Goal: Information Seeking & Learning: Learn about a topic

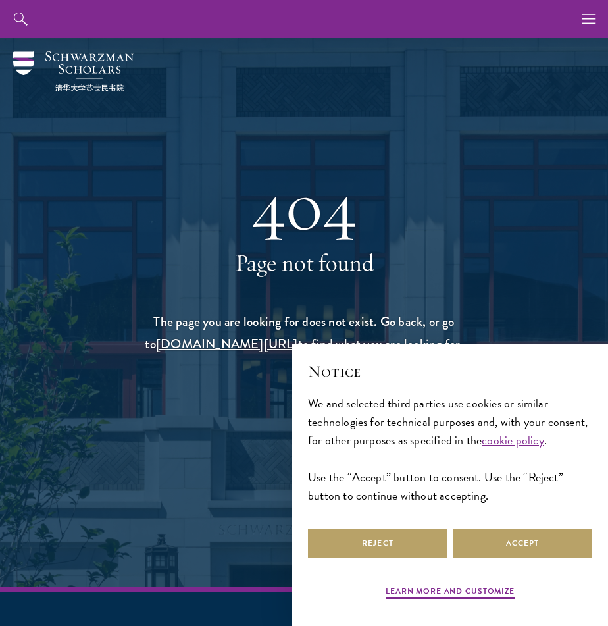
click at [525, 559] on div "Reject Accept" at bounding box center [450, 543] width 284 height 35
click at [521, 552] on button "Accept" at bounding box center [523, 544] width 140 height 30
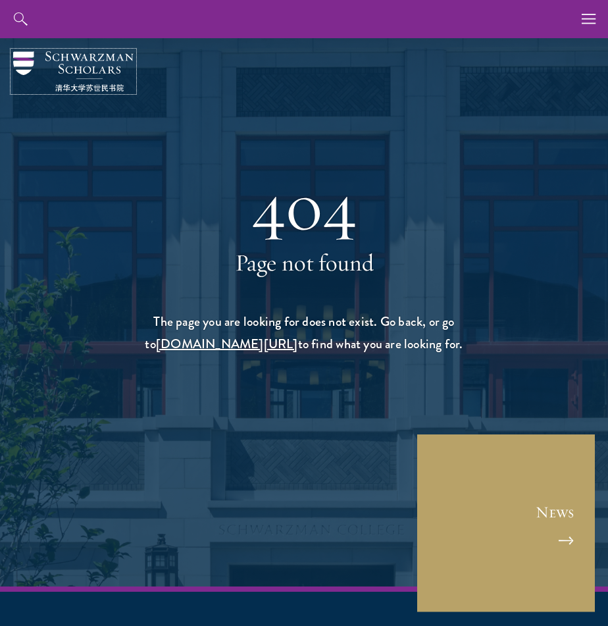
click at [105, 76] on img at bounding box center [73, 71] width 120 height 40
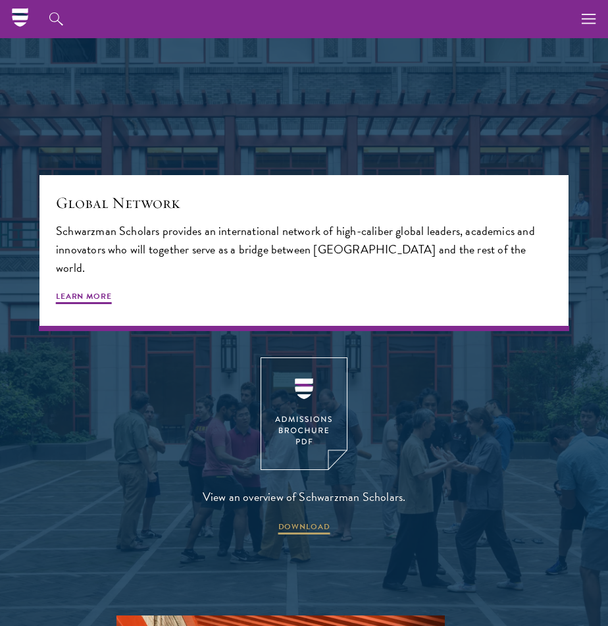
scroll to position [2550, 0]
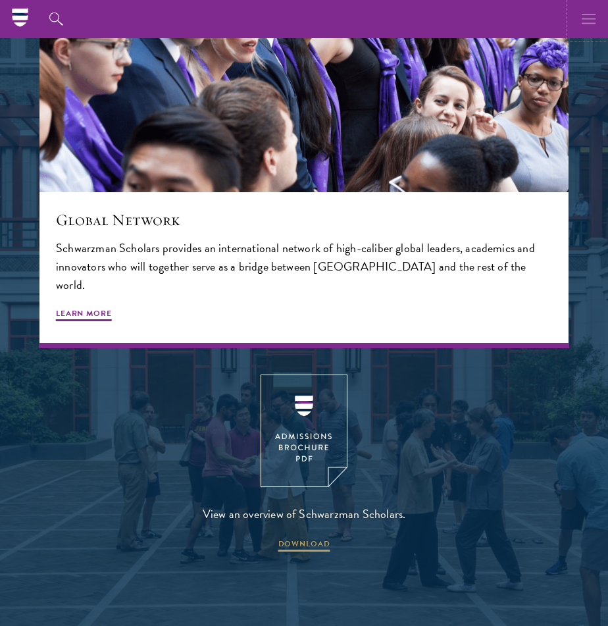
click at [585, 15] on icon "button" at bounding box center [589, 19] width 14 height 38
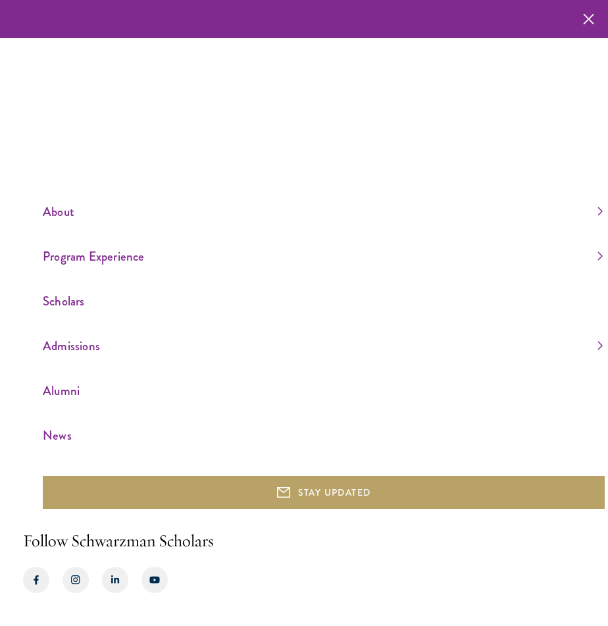
scroll to position [2512, 0]
click at [61, 435] on link "News" at bounding box center [323, 436] width 560 height 22
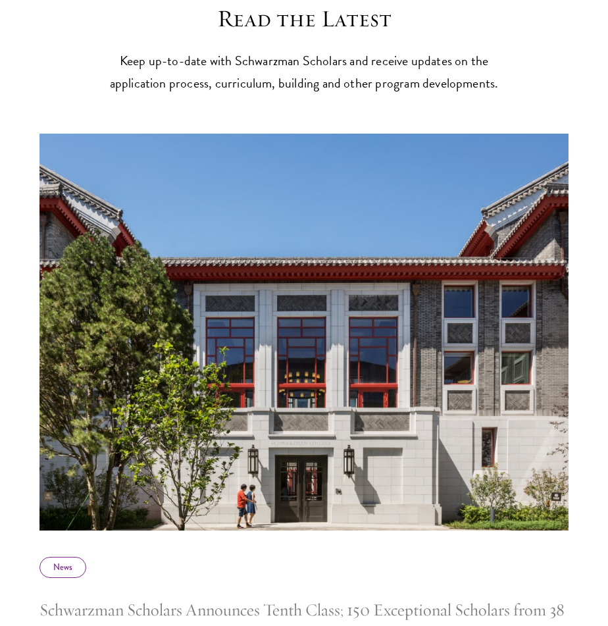
scroll to position [507, 0]
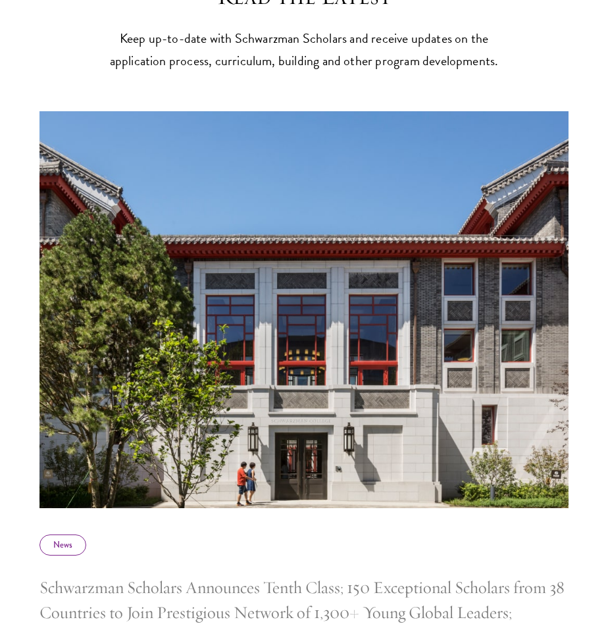
click at [219, 359] on img at bounding box center [304, 310] width 562 height 422
